Goal: Task Accomplishment & Management: Complete application form

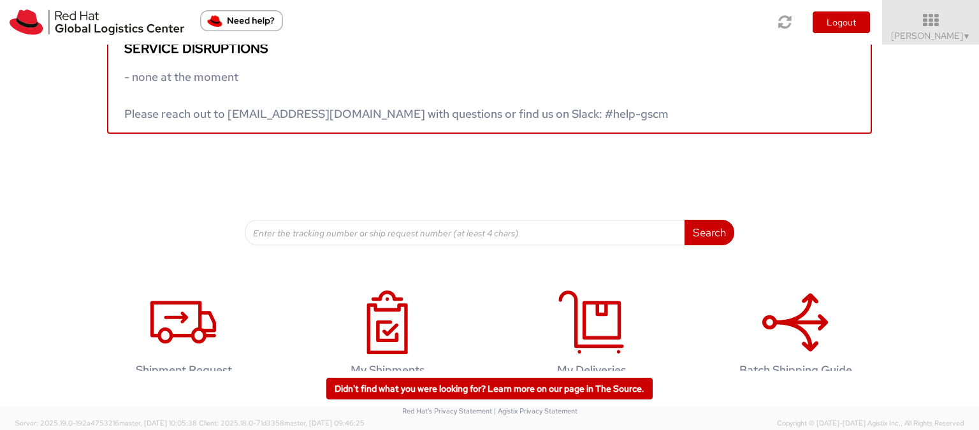
scroll to position [64, 0]
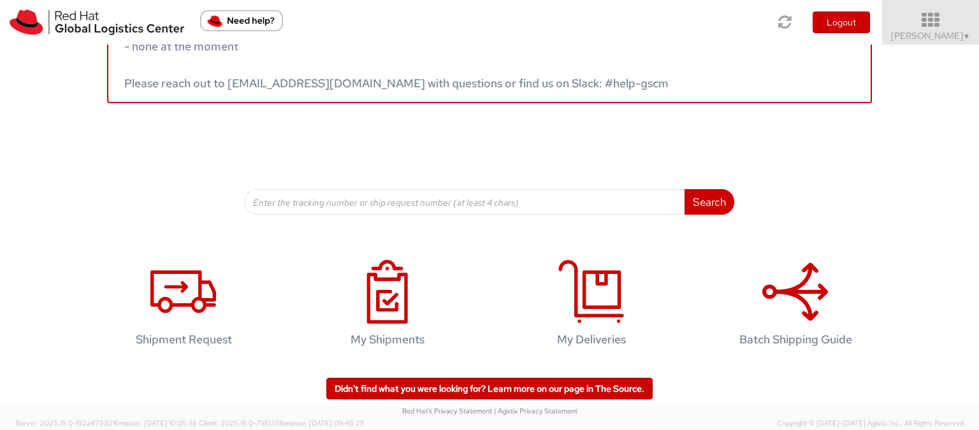
click at [941, 44] on link "Elena Ferri ▼" at bounding box center [930, 22] width 97 height 45
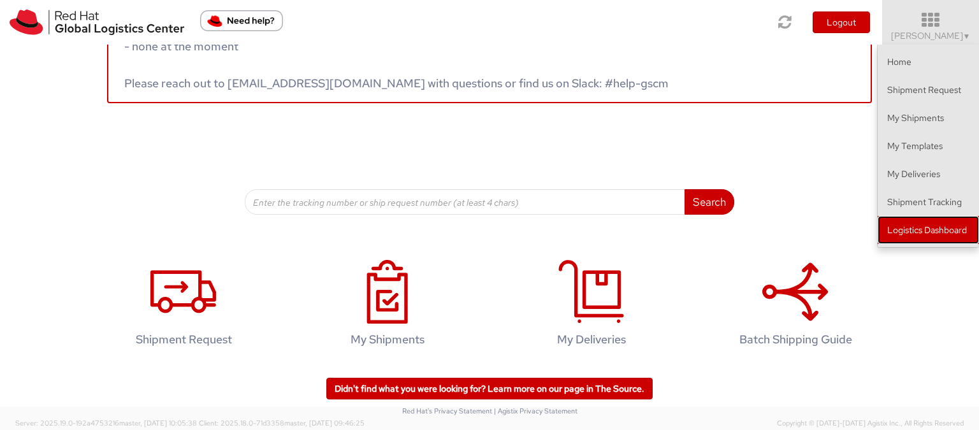
click at [927, 231] on link "Logistics Dashboard" at bounding box center [928, 230] width 101 height 28
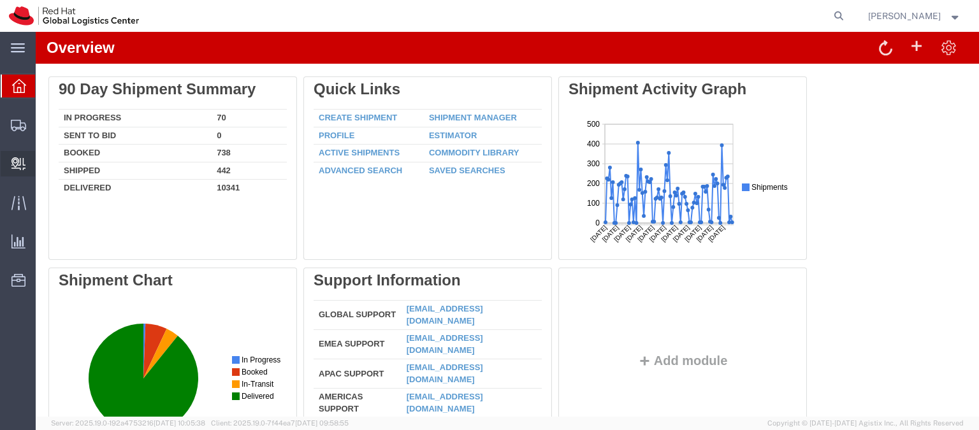
click at [0, 0] on span "Create Delivery" at bounding box center [0, 0] width 0 height 0
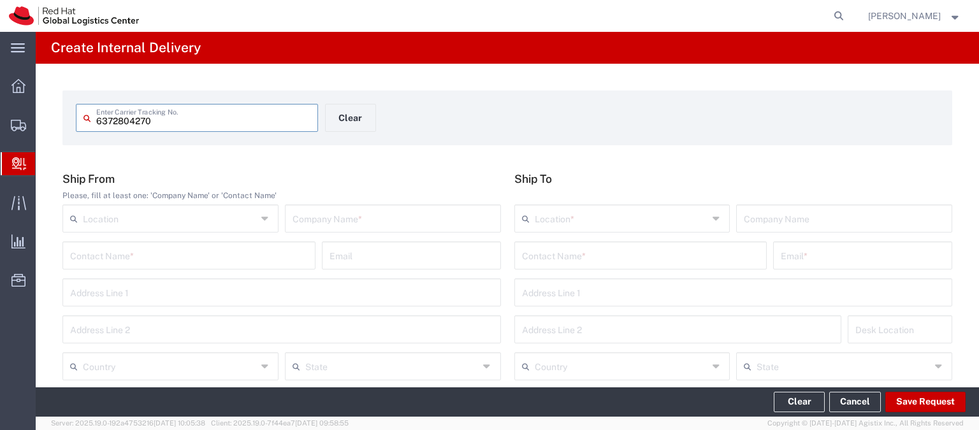
type input "6372804270"
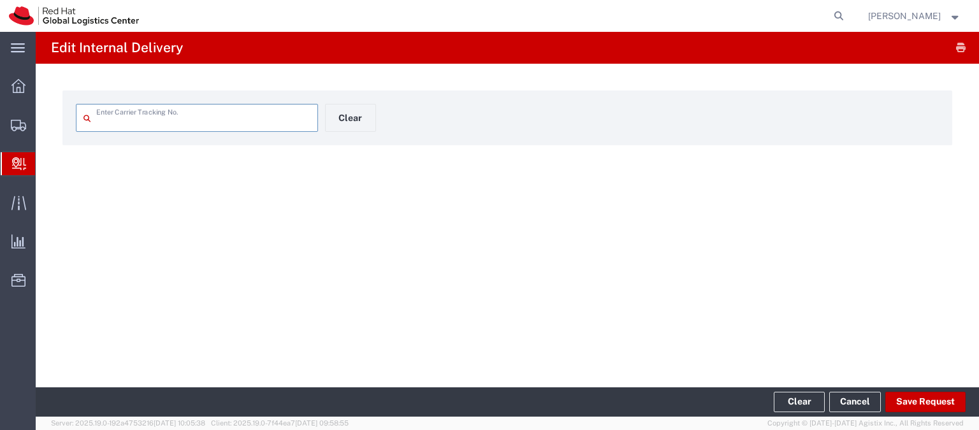
type input "6372804270"
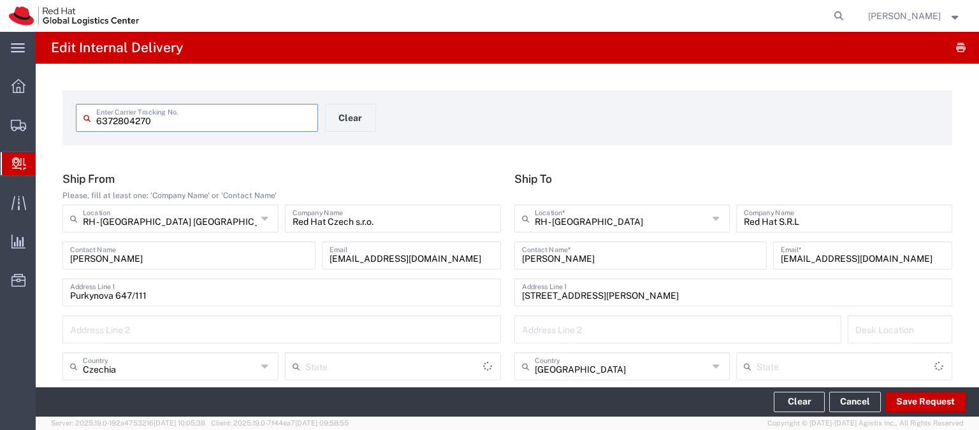
type input "Your Packaging"
type input "Economy Select"
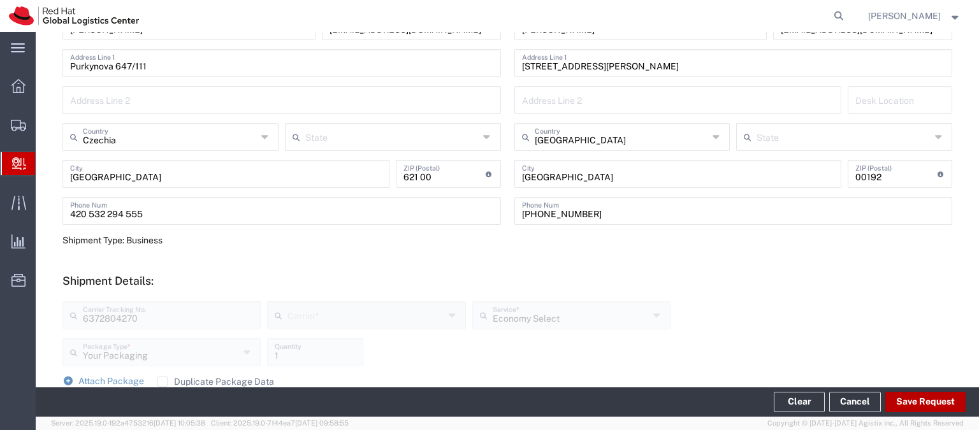
click at [917, 398] on button "Save Request" at bounding box center [925, 402] width 80 height 20
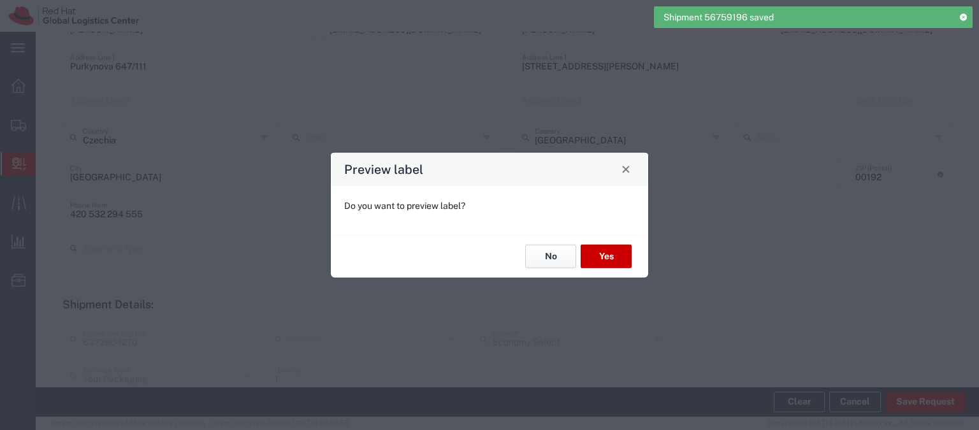
click at [551, 256] on button "No" at bounding box center [550, 257] width 51 height 24
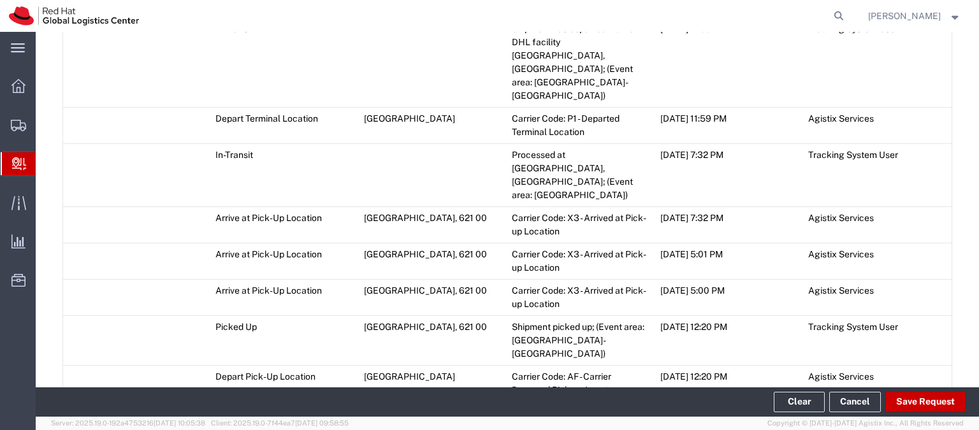
scroll to position [1705, 0]
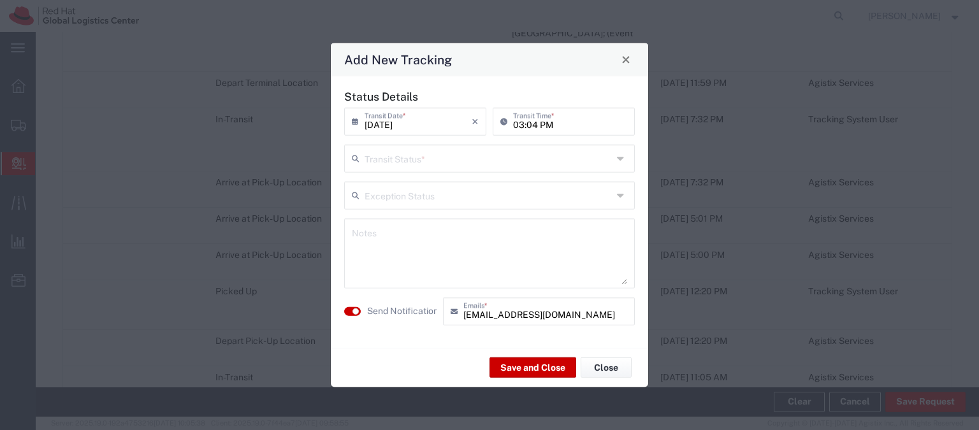
click at [404, 171] on div "Transit Status *" at bounding box center [489, 158] width 291 height 28
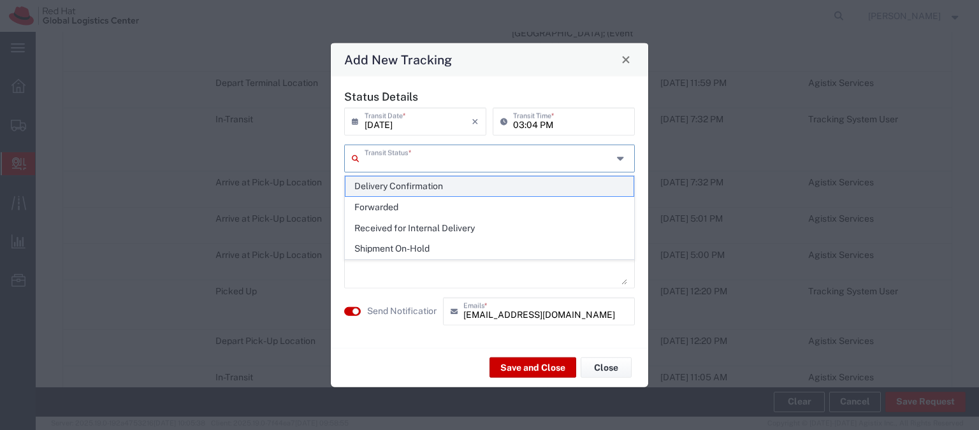
click at [406, 189] on span "Delivery Confirmation" at bounding box center [489, 187] width 288 height 20
type input "Delivery Confirmation"
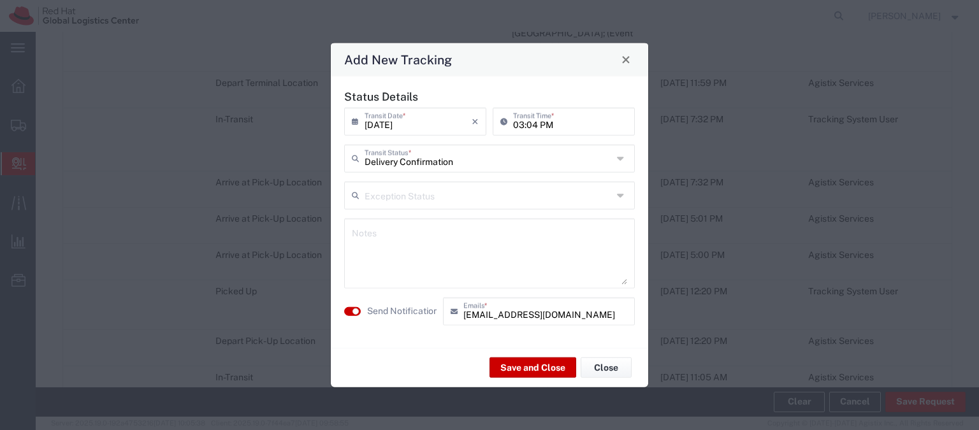
click at [381, 245] on textarea at bounding box center [489, 253] width 275 height 62
type textarea "Delivered to [PERSON_NAME]"
click at [352, 312] on small "button" at bounding box center [355, 311] width 6 height 6
click at [527, 368] on button "Save and Close" at bounding box center [533, 368] width 87 height 20
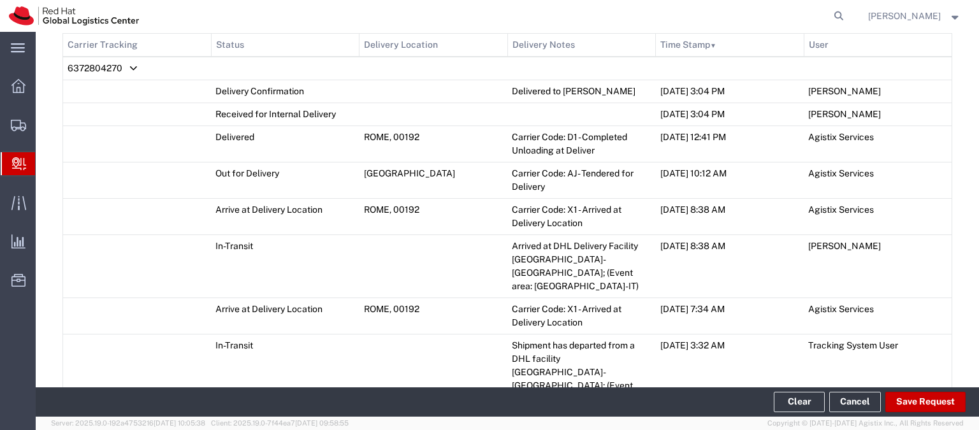
scroll to position [581, 0]
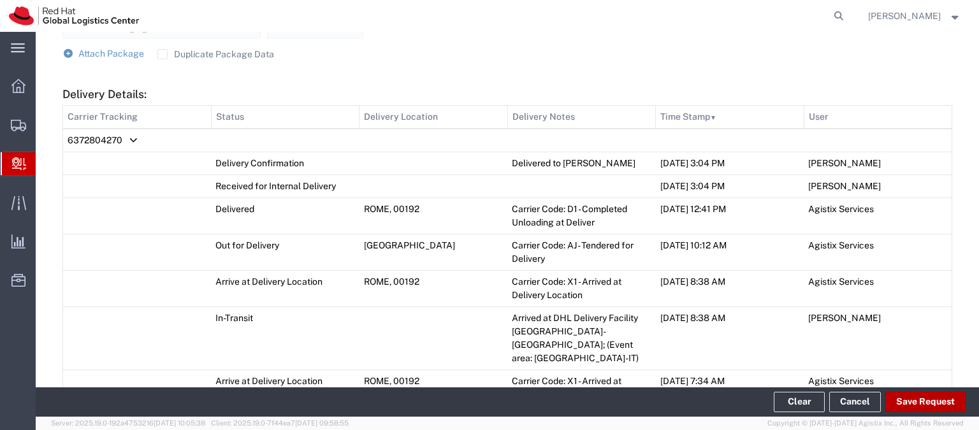
click at [922, 407] on button "Save Request" at bounding box center [925, 402] width 80 height 20
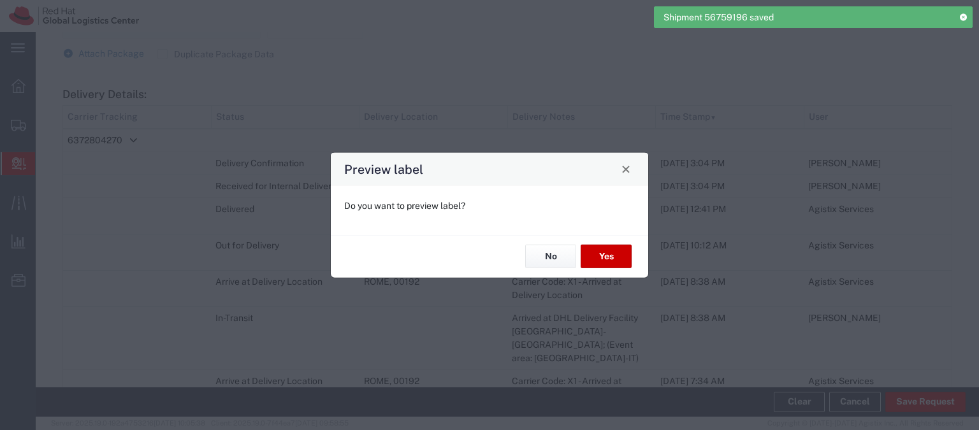
type input "Your Packaging"
type input "Economy Select"
click at [554, 258] on button "No" at bounding box center [550, 257] width 51 height 24
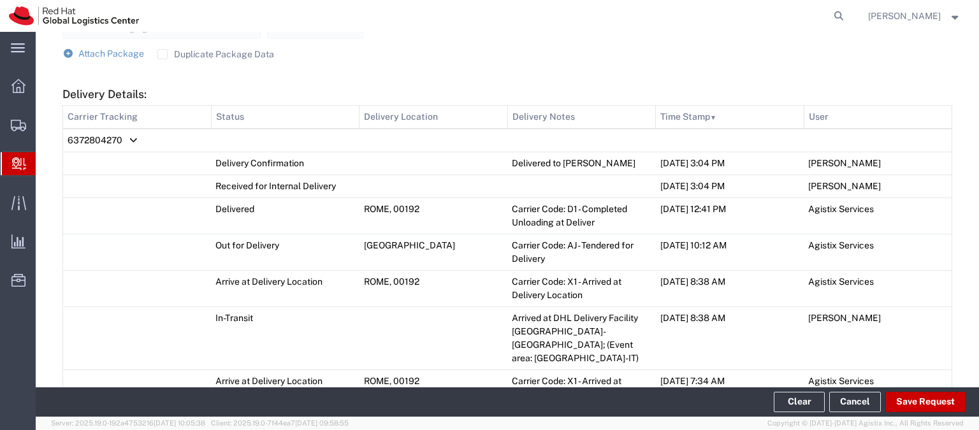
click at [45, 168] on span "Internal Delivery" at bounding box center [40, 163] width 10 height 25
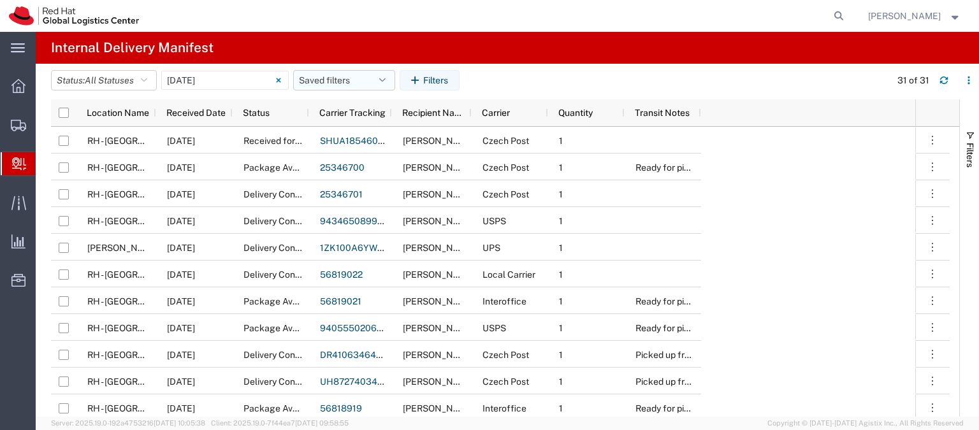
click at [381, 73] on button "Saved filters" at bounding box center [344, 80] width 102 height 20
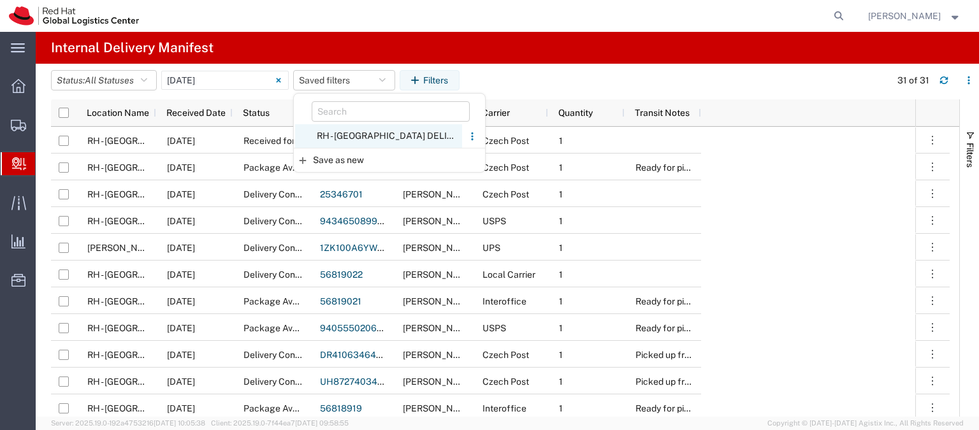
click at [354, 136] on span "RH - [GEOGRAPHIC_DATA] DELIVERIES" at bounding box center [378, 136] width 167 height 24
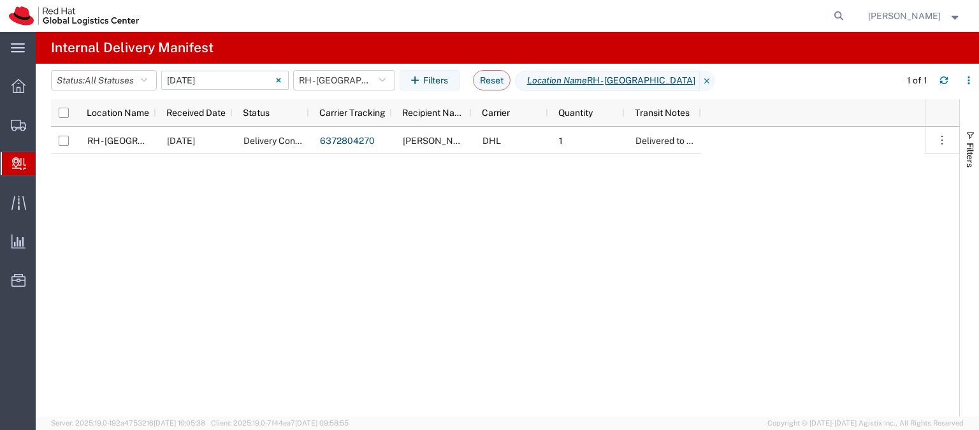
click at [280, 79] on icon at bounding box center [278, 80] width 5 height 5
